Goal: Complete application form

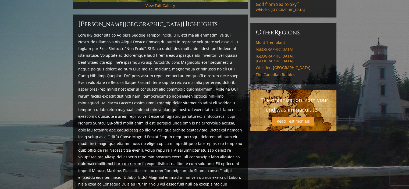
scroll to position [250, 0]
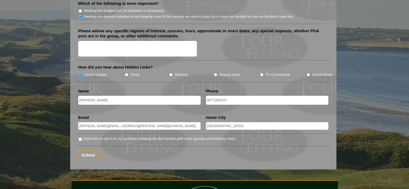
scroll to position [672, 0]
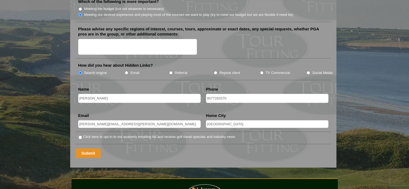
click at [89, 148] on input "Submit" at bounding box center [89, 152] width 26 height 9
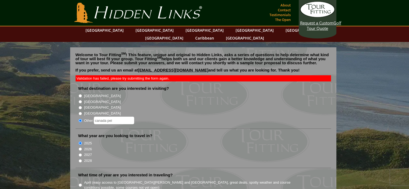
scroll to position [691, 0]
